Goal: Download file/media

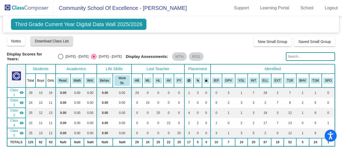
click at [23, 10] on img at bounding box center [26, 8] width 53 height 16
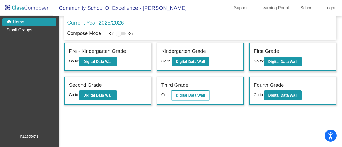
click at [180, 95] on b "Digital Data Wall" at bounding box center [190, 95] width 29 height 4
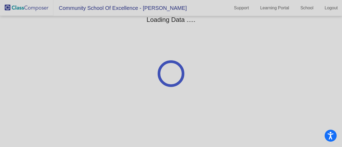
click at [180, 95] on div at bounding box center [171, 73] width 342 height 147
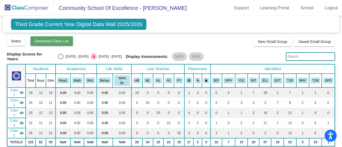
click at [57, 43] on span "Download Class List" at bounding box center [52, 41] width 34 height 4
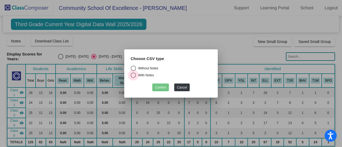
click at [136, 76] on div "With Notes" at bounding box center [145, 75] width 18 height 5
click at [133, 78] on input "With Notes" at bounding box center [133, 78] width 0 height 0
radio input "true"
click at [160, 88] on button "Confirm" at bounding box center [160, 88] width 17 height 8
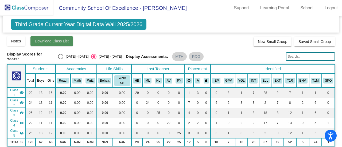
click at [54, 40] on span "Download Class List" at bounding box center [52, 41] width 34 height 4
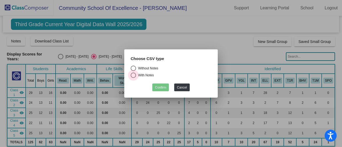
click at [136, 76] on div "With Notes" at bounding box center [145, 75] width 18 height 5
click at [133, 78] on input "With Notes" at bounding box center [133, 78] width 0 height 0
radio input "true"
click at [163, 89] on button "Confirm" at bounding box center [160, 88] width 17 height 8
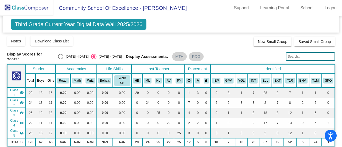
click at [23, 9] on img at bounding box center [26, 8] width 53 height 16
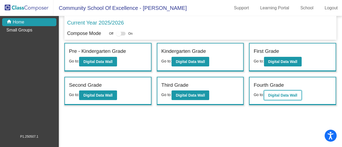
click at [277, 96] on b "Digital Data Wall" at bounding box center [282, 95] width 29 height 4
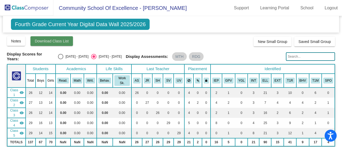
click at [48, 42] on span "Download Class List" at bounding box center [52, 41] width 34 height 4
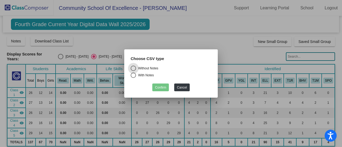
click at [135, 75] on div "Select an option" at bounding box center [133, 75] width 5 height 5
click at [133, 78] on input "With Notes" at bounding box center [133, 78] width 0 height 0
radio input "true"
click at [156, 87] on button "Confirm" at bounding box center [160, 88] width 17 height 8
